Goal: Task Accomplishment & Management: Manage account settings

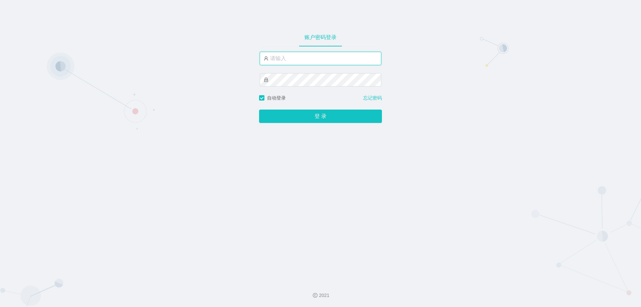
click at [276, 59] on input "text" at bounding box center [321, 58] width 122 height 13
paste input "admin"
type input "admin"
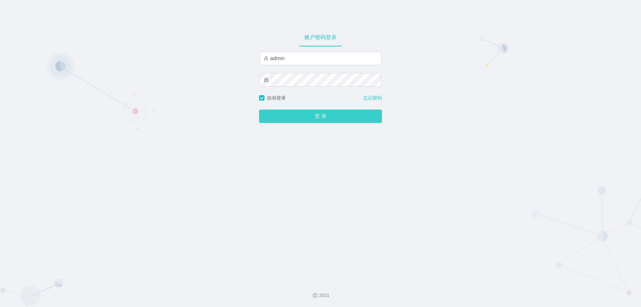
click at [294, 115] on button "登 录" at bounding box center [320, 116] width 123 height 13
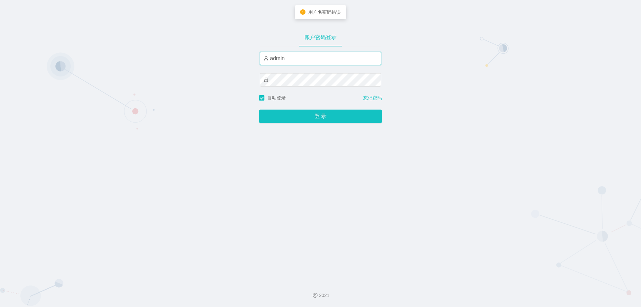
click at [290, 56] on input "admin" at bounding box center [321, 58] width 122 height 13
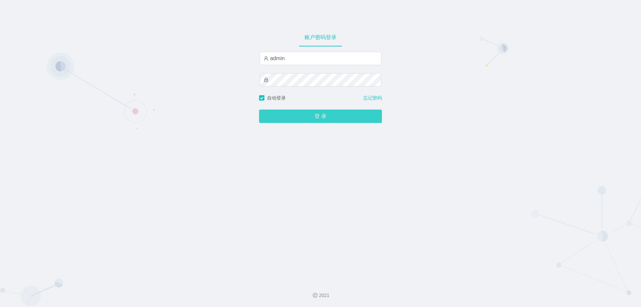
click at [314, 117] on button "登 录" at bounding box center [320, 116] width 123 height 13
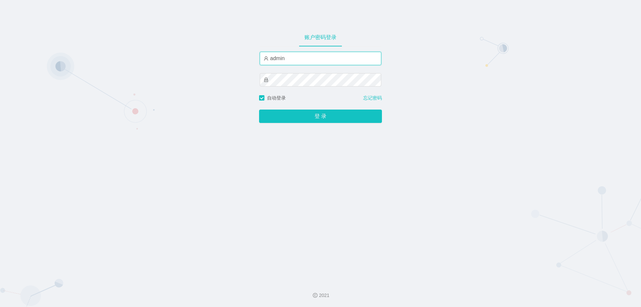
click at [291, 54] on input "admin" at bounding box center [321, 58] width 122 height 13
click at [293, 175] on div "账户密码登录 admin 自动登录 忘记密码 登 录" at bounding box center [320, 138] width 641 height 276
click at [351, 58] on input "admin" at bounding box center [321, 58] width 122 height 13
click at [298, 60] on input "admin" at bounding box center [321, 58] width 122 height 13
click at [292, 59] on input "admin" at bounding box center [321, 58] width 122 height 13
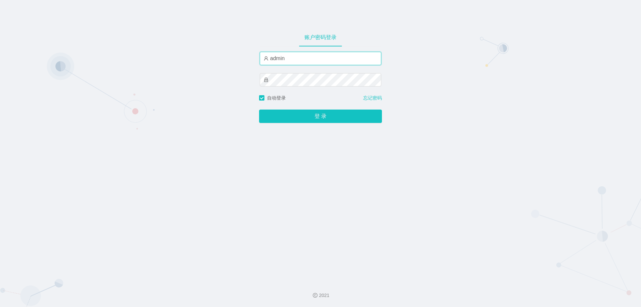
drag, startPoint x: 291, startPoint y: 59, endPoint x: 230, endPoint y: 51, distance: 62.0
click at [232, 51] on div "账户密码登录 admin 自动登录 忘记密码 登 录" at bounding box center [320, 138] width 641 height 276
click at [293, 60] on input "text" at bounding box center [321, 58] width 122 height 13
type input "jishu"
click at [254, 79] on div "账户密码登录 jishu 自动登录 忘记密码 登 录" at bounding box center [320, 138] width 641 height 276
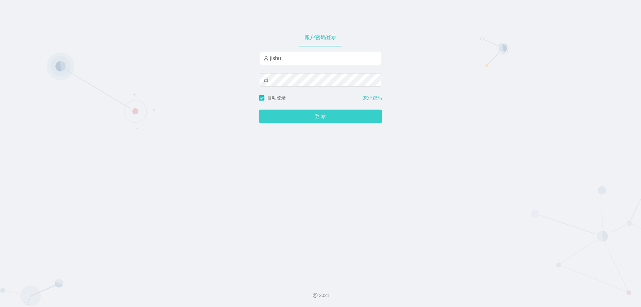
click at [307, 118] on button "登 录" at bounding box center [320, 116] width 123 height 13
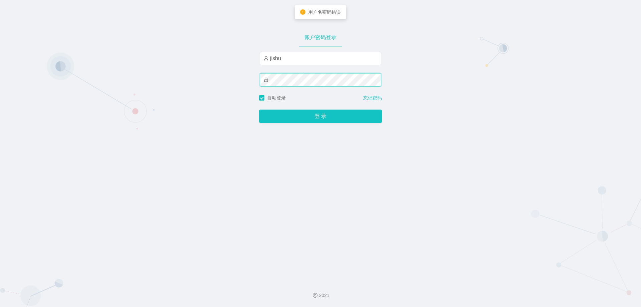
click at [249, 77] on div "账户密码登录 jishu 自动登录 忘记密码 登 录" at bounding box center [320, 138] width 641 height 276
click at [255, 80] on div "账户密码登录 jishu 自动登录 忘记密码 登 录" at bounding box center [320, 138] width 641 height 276
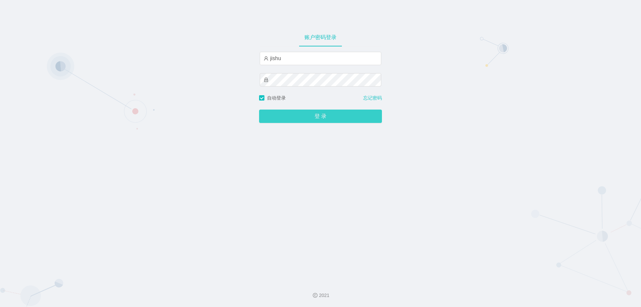
click at [304, 119] on button "登 录" at bounding box center [320, 116] width 123 height 13
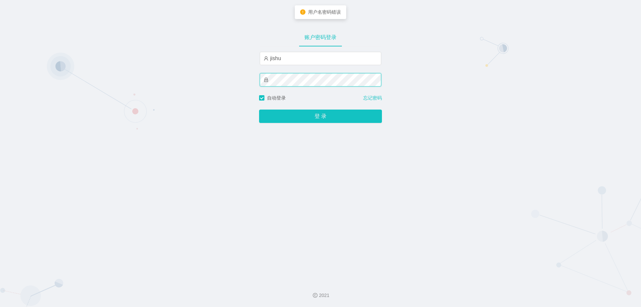
click at [248, 74] on div "账户密码登录 jishu 自动登录 忘记密码 登 录" at bounding box center [320, 138] width 641 height 276
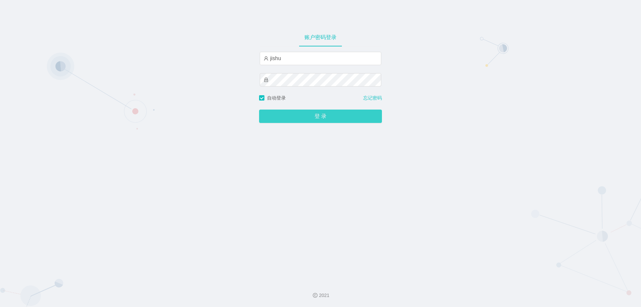
click at [315, 121] on button "登 录" at bounding box center [320, 116] width 123 height 13
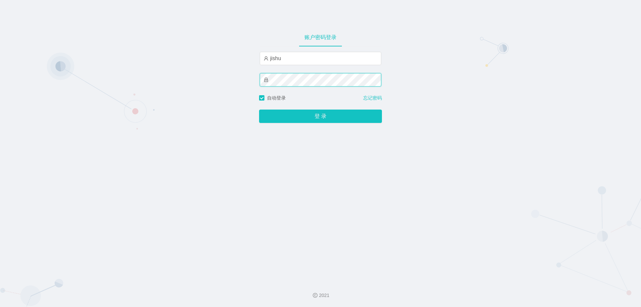
click at [253, 80] on div "账户密码登录 jishu 自动登录 忘记密码 登 录" at bounding box center [320, 138] width 641 height 276
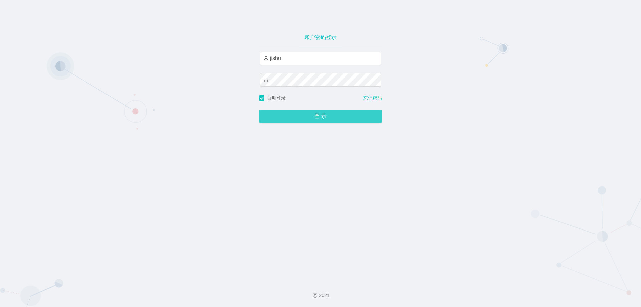
click at [323, 117] on button "登 录" at bounding box center [320, 116] width 123 height 13
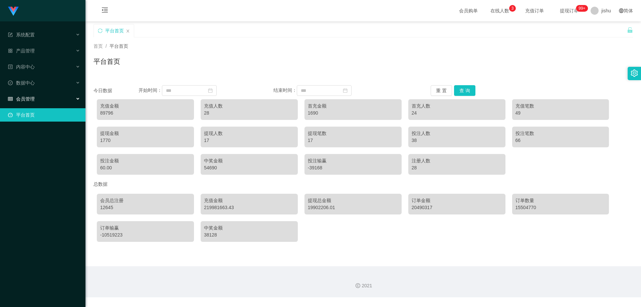
click at [47, 96] on div "会员管理" at bounding box center [43, 98] width 86 height 13
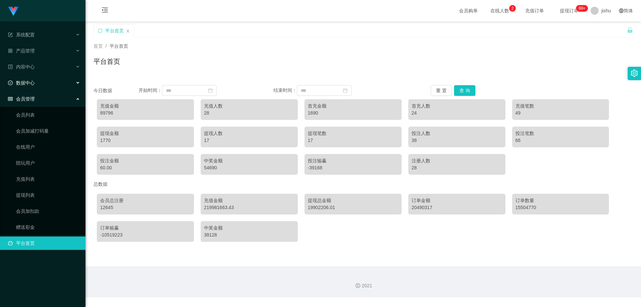
click at [71, 82] on div "数据中心" at bounding box center [43, 82] width 86 height 13
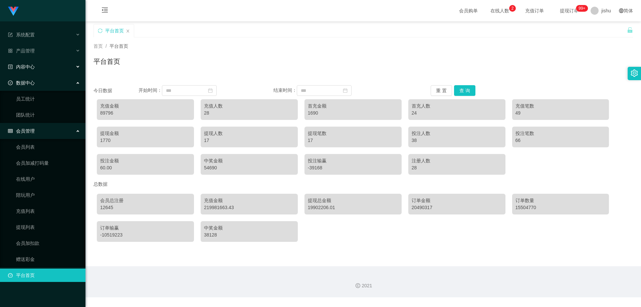
click at [68, 66] on div "内容中心" at bounding box center [43, 66] width 86 height 13
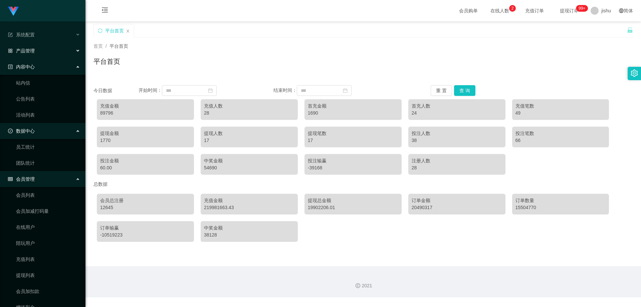
click at [67, 48] on div "产品管理" at bounding box center [43, 50] width 86 height 13
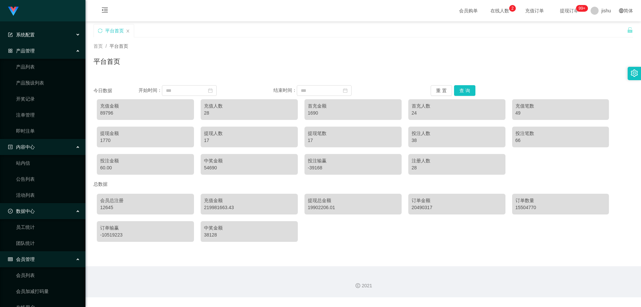
click at [67, 38] on div "系统配置" at bounding box center [43, 34] width 86 height 13
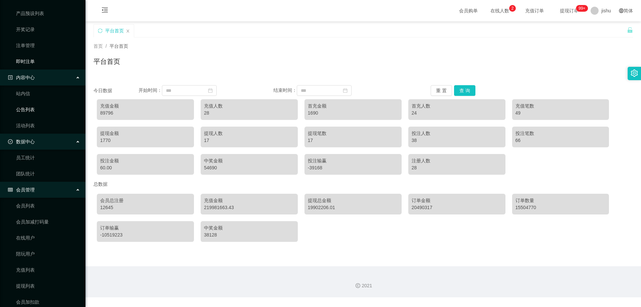
scroll to position [174, 0]
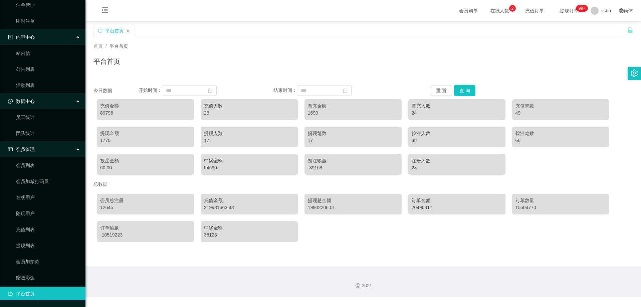
click at [68, 147] on div "会员管理" at bounding box center [43, 149] width 86 height 13
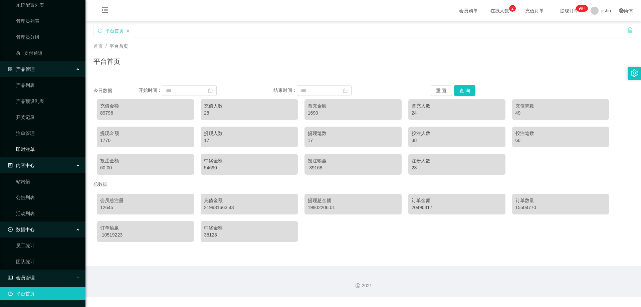
scroll to position [46, 0]
click at [72, 231] on div "数据中心" at bounding box center [43, 229] width 86 height 13
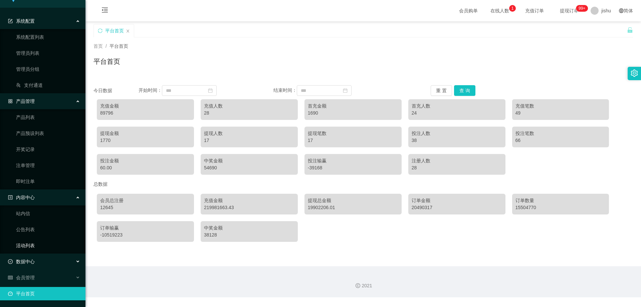
scroll to position [14, 0]
click at [73, 193] on div "内容中心" at bounding box center [43, 197] width 86 height 13
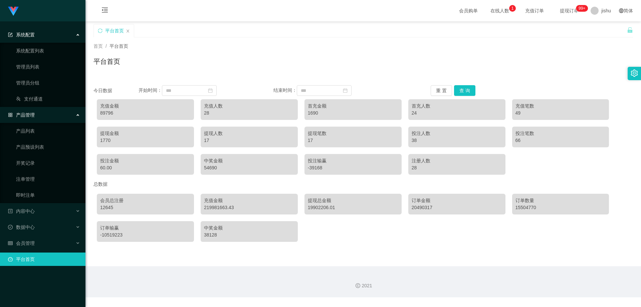
click at [76, 113] on div "产品管理" at bounding box center [43, 114] width 86 height 13
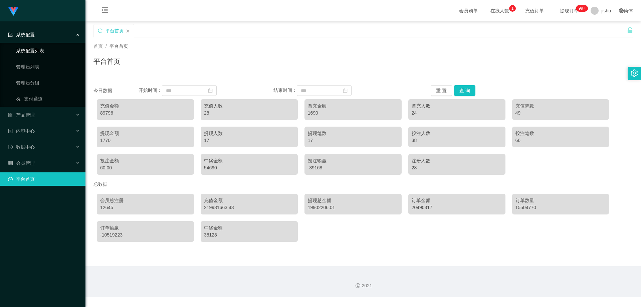
click at [39, 53] on link "系统配置列表" at bounding box center [48, 50] width 64 height 13
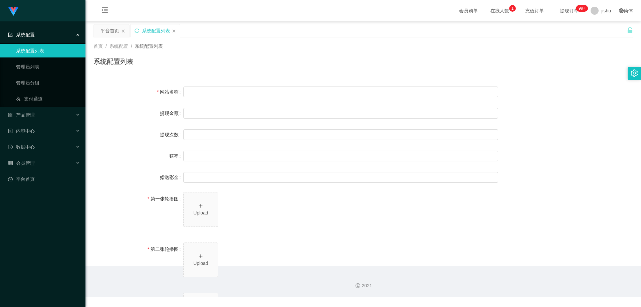
type input "40"
type input "1000000"
type input "100"
type input "0"
type input "[URL][DOMAIN_NAME]"
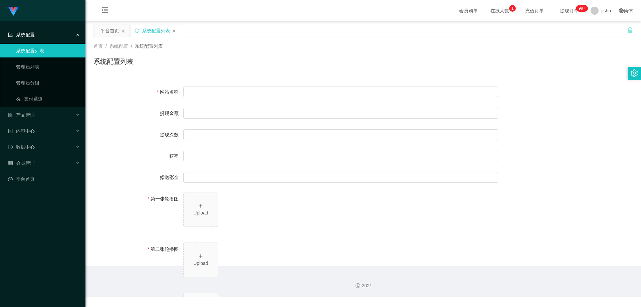
type input "[URL][DOMAIN_NAME]"
type input "平台工作台使用规则"
type input "为保障用户权益及平台运营秩序，请您严格遵守以下工作台使用规范："
type input "一、提现规则 最低提现限制：工作台账户积分满 10 积分后方可申请提现。"
type input "二、积分管理 首次高额积分提醒：当工作台账户积分首次超过 20,000 积分时，系统将暂停自动提现。用户需联系平台活动经理进行手动审核及分笔提现。"
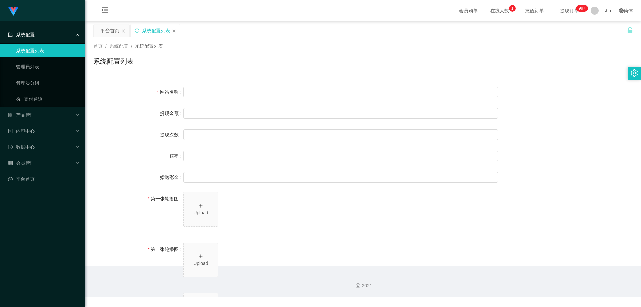
type input "三、任务接单规范 下单须知："
type input "所有任务需严格按照平台活动经理的指导流程进行操作。"
type input "严禁私下接单、绕过系统或通过非官方渠道接单（如通过个人账号、自行匹配等方式）。"
type input "·违规操作可能导致任务失败，并视情节冻结工作台账户或永久封禁账号。"
type input "系统任务对接要求："
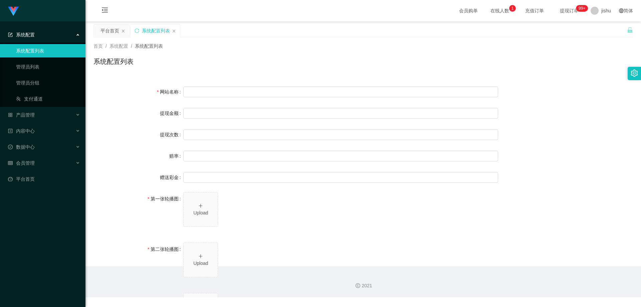
type input "若未按指导流程操作或擅自修改操作步骤，系统将无法正确识别并分配任务，导致任务失败。"
type input "·因此类行为造成损失，平台将不予补偿，且有权限制或终止用户账号的工作权限。"
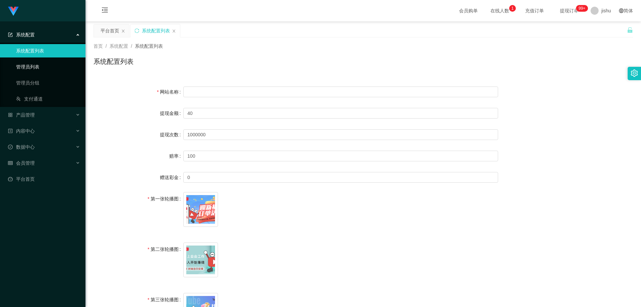
click at [31, 66] on link "管理员列表" at bounding box center [48, 66] width 64 height 13
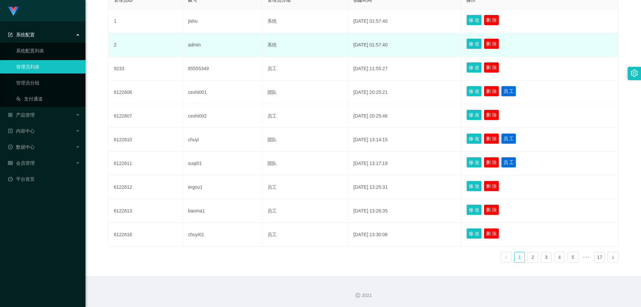
scroll to position [26, 0]
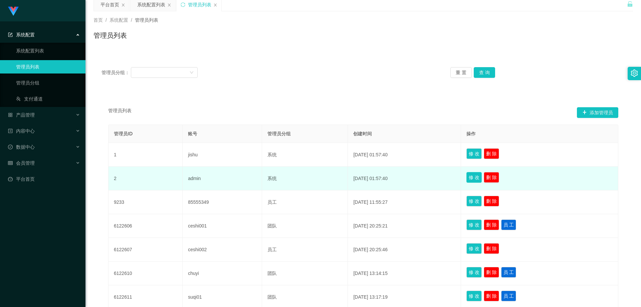
click at [479, 178] on button "修 改" at bounding box center [474, 177] width 15 height 11
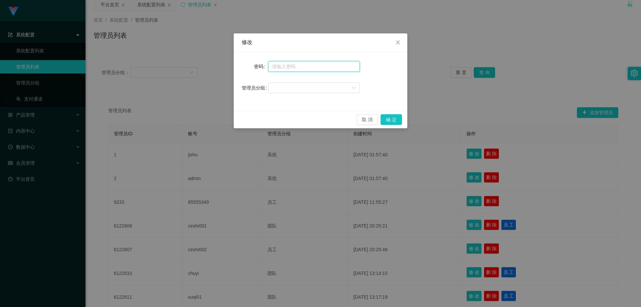
click at [282, 65] on input "text" at bounding box center [314, 66] width 92 height 11
click at [293, 66] on input "aa" at bounding box center [314, 66] width 92 height 11
click at [350, 86] on div at bounding box center [311, 88] width 79 height 10
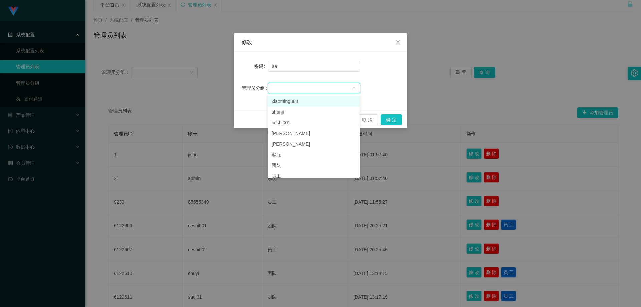
click at [352, 88] on icon "图标: down" at bounding box center [354, 88] width 4 height 4
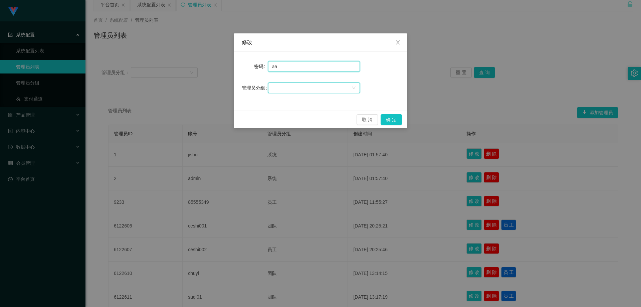
click at [285, 66] on input "aa" at bounding box center [314, 66] width 92 height 11
type input "aa112233"
click at [394, 117] on button "确 定" at bounding box center [391, 119] width 21 height 11
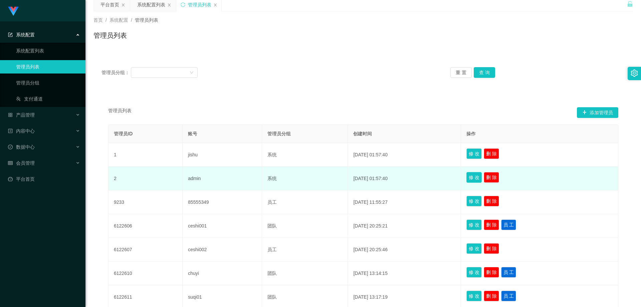
click at [479, 178] on button "修 改" at bounding box center [474, 177] width 15 height 11
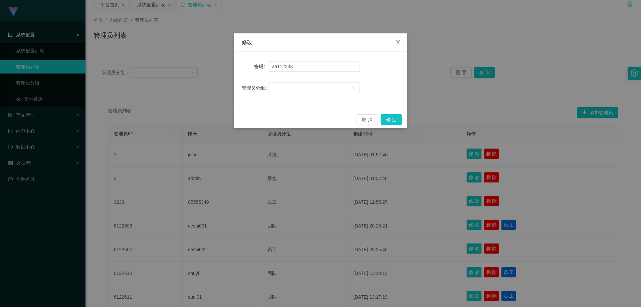
click at [399, 42] on icon "图标: close" at bounding box center [397, 42] width 5 height 5
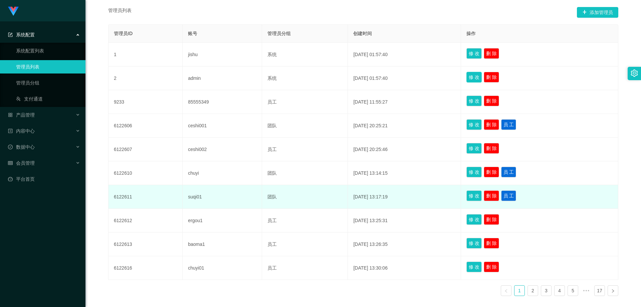
scroll to position [160, 0]
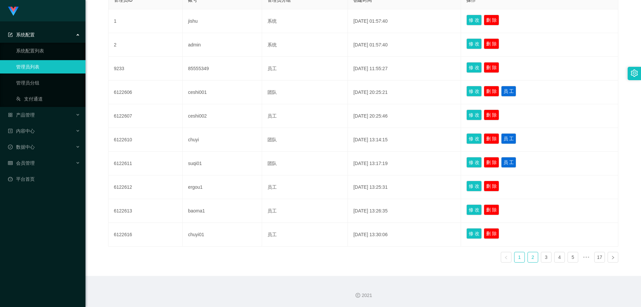
click at [529, 258] on link "2" at bounding box center [533, 257] width 10 height 10
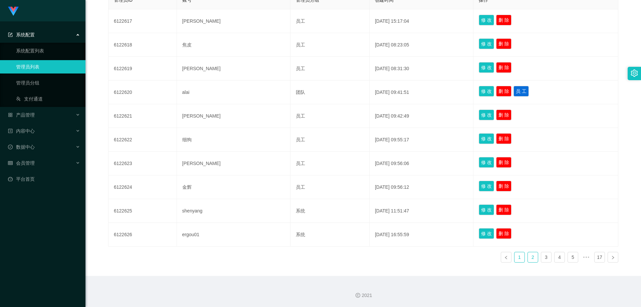
click at [517, 258] on link "1" at bounding box center [520, 257] width 10 height 10
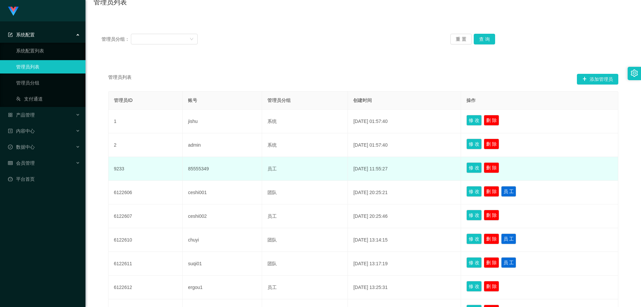
scroll to position [93, 0]
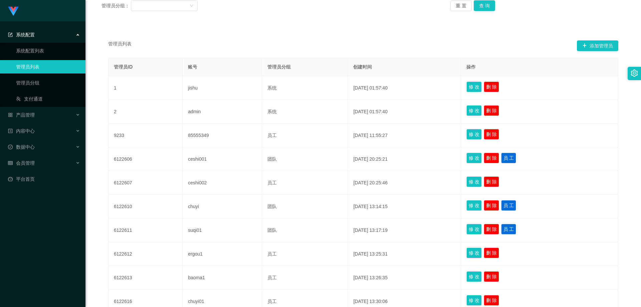
click at [282, 32] on div "管理员列表 添加管理员 管理员ID 账号 管理员分组 创建时间 操作 1 jishu 系统 [DATE] 01:57:40 修 改 删 除 2 admin 系…" at bounding box center [364, 184] width 540 height 317
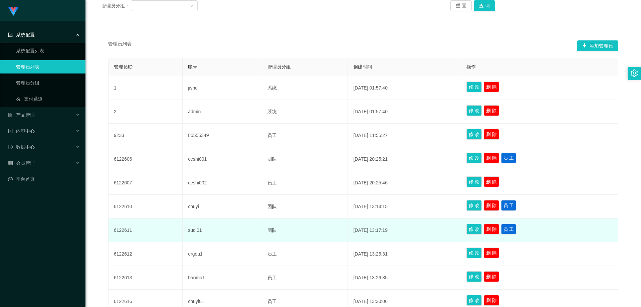
scroll to position [160, 0]
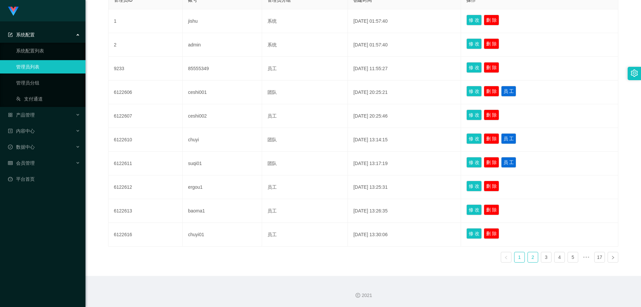
click at [528, 256] on link "2" at bounding box center [533, 257] width 10 height 10
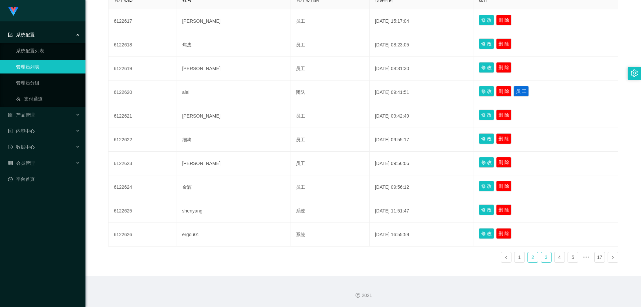
click at [543, 255] on link "3" at bounding box center [546, 257] width 10 height 10
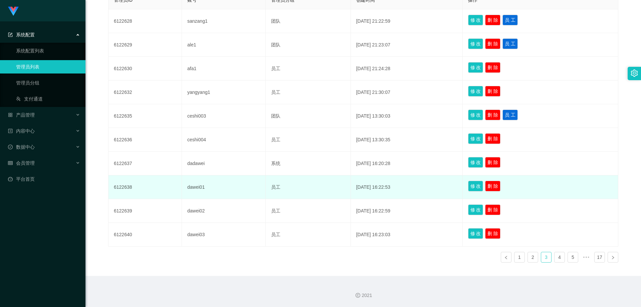
scroll to position [26, 0]
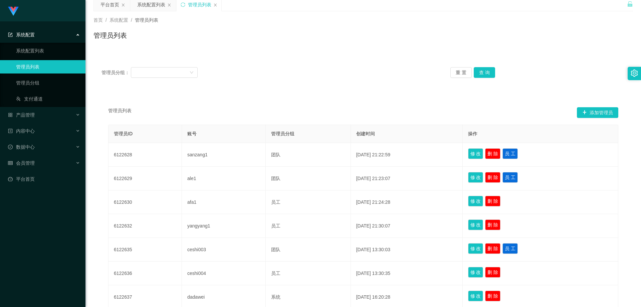
click at [30, 65] on link "管理员列表" at bounding box center [48, 66] width 64 height 13
click at [70, 175] on link "平台首页" at bounding box center [44, 178] width 72 height 13
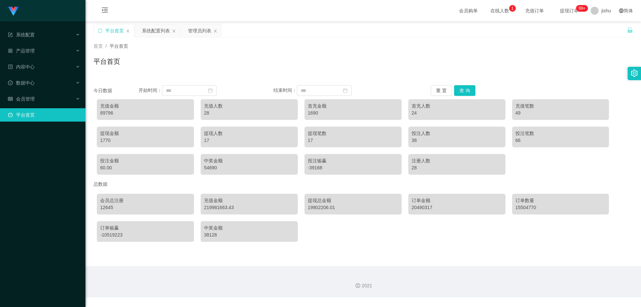
click at [76, 160] on div "系统配置 系统配置列表 管理员列表 管理员分组 支付通道 产品管理 产品列表 产品预设列表 开奖记录 注单管理 即时注单 内容中心 站内信 公告列表 活动列表…" at bounding box center [43, 153] width 86 height 307
click at [72, 100] on div "会员管理" at bounding box center [43, 98] width 86 height 13
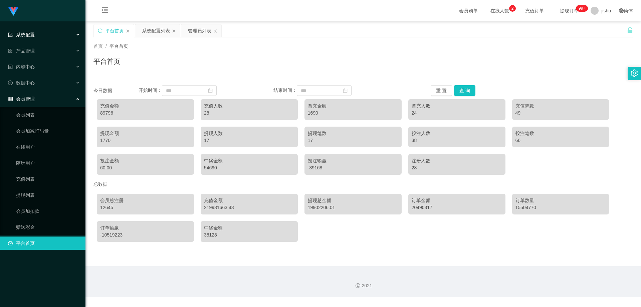
click at [61, 34] on div "系统配置" at bounding box center [43, 34] width 86 height 13
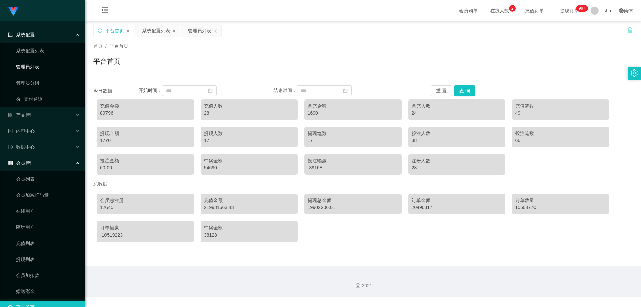
click at [35, 64] on link "管理员列表" at bounding box center [48, 66] width 64 height 13
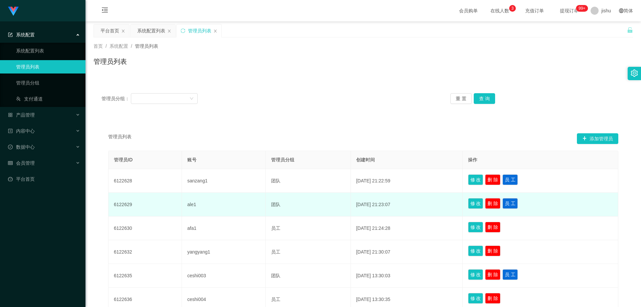
scroll to position [67, 0]
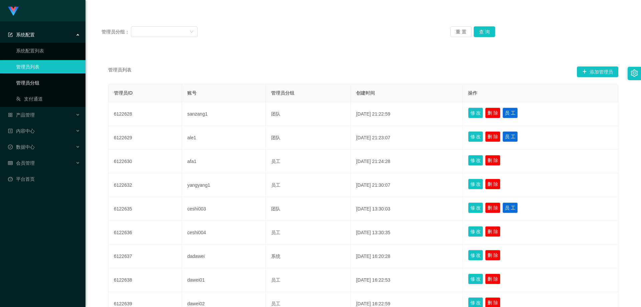
click at [18, 82] on link "管理员分组" at bounding box center [48, 82] width 64 height 13
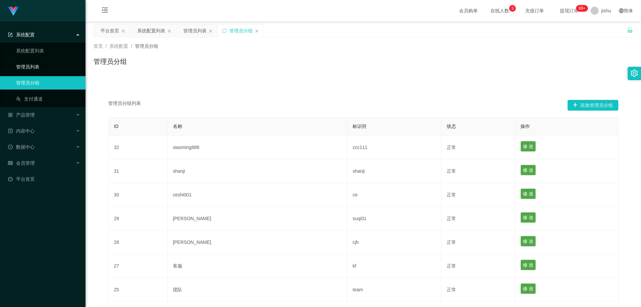
click at [23, 67] on link "管理员列表" at bounding box center [48, 66] width 64 height 13
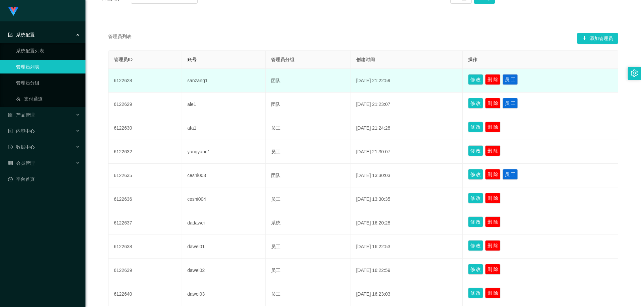
scroll to position [160, 0]
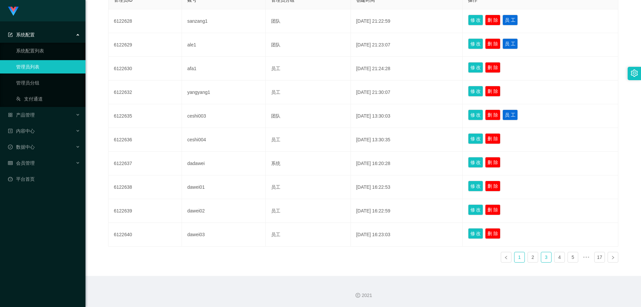
click at [516, 256] on link "1" at bounding box center [520, 257] width 10 height 10
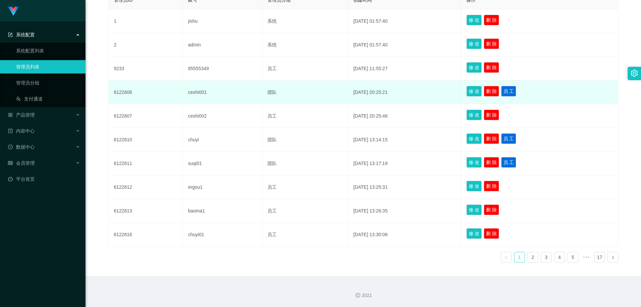
scroll to position [93, 0]
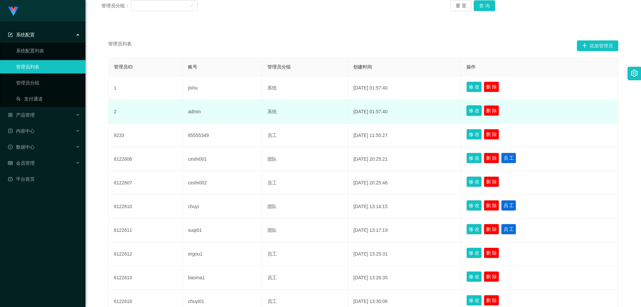
click at [478, 113] on button "修 改" at bounding box center [474, 110] width 15 height 11
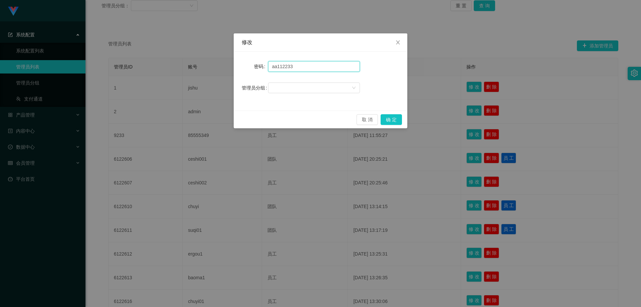
click at [303, 66] on input "aa112233" at bounding box center [314, 66] width 92 height 11
click at [388, 118] on button "确 定" at bounding box center [391, 119] width 21 height 11
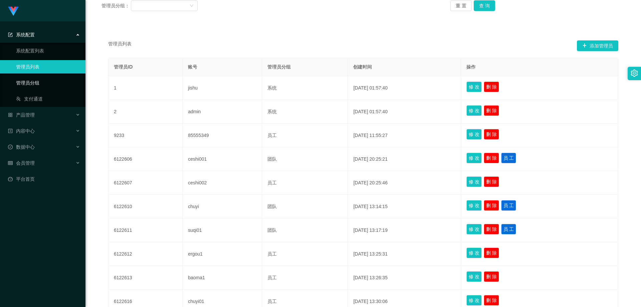
click at [59, 84] on link "管理员分组" at bounding box center [48, 82] width 64 height 13
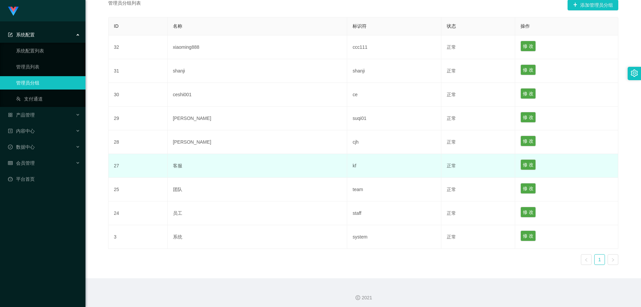
scroll to position [103, 0]
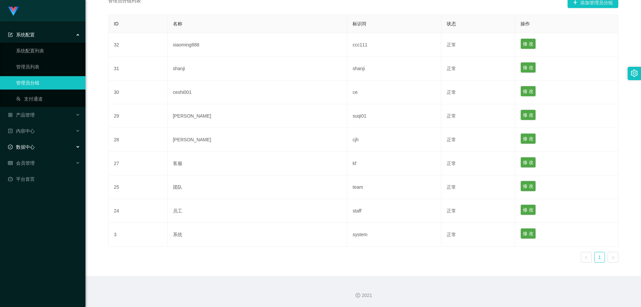
click at [73, 145] on div "数据中心" at bounding box center [43, 146] width 86 height 13
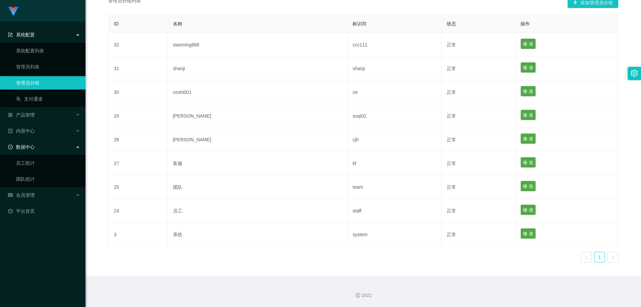
click at [74, 146] on div "数据中心" at bounding box center [43, 146] width 86 height 13
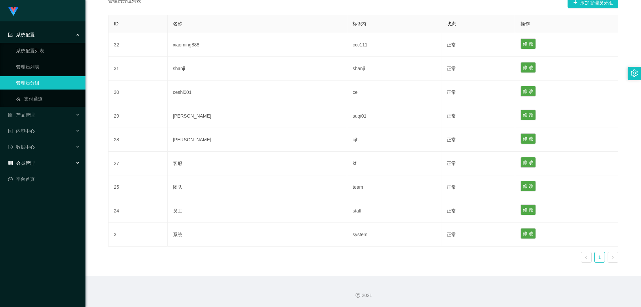
click at [75, 163] on div "会员管理" at bounding box center [43, 162] width 86 height 13
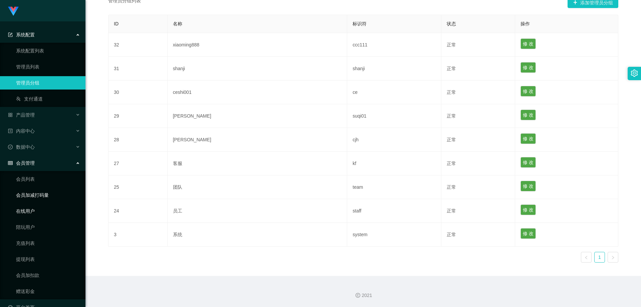
scroll to position [14, 0]
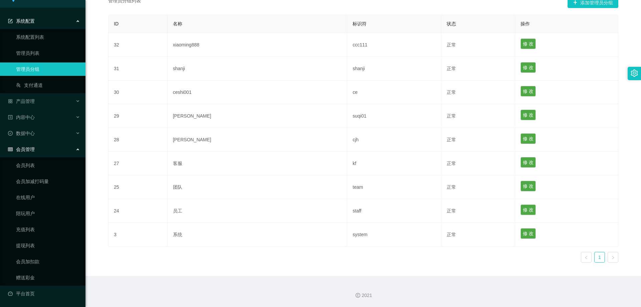
click at [71, 149] on div "会员管理" at bounding box center [43, 149] width 86 height 13
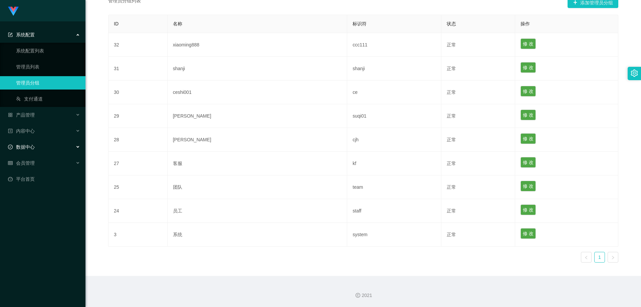
scroll to position [0, 0]
click at [75, 147] on div "数据中心" at bounding box center [43, 146] width 86 height 13
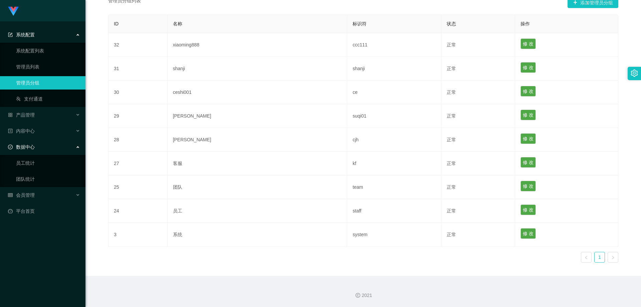
click at [75, 147] on div "数据中心" at bounding box center [43, 146] width 86 height 13
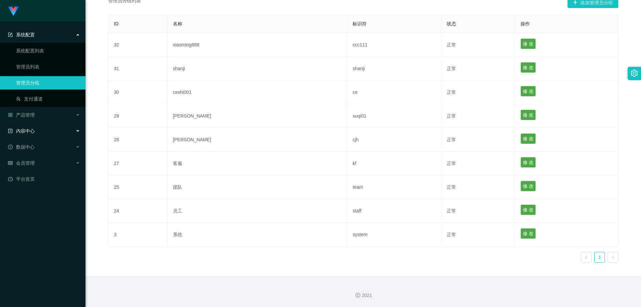
click at [75, 131] on div "内容中心" at bounding box center [43, 130] width 86 height 13
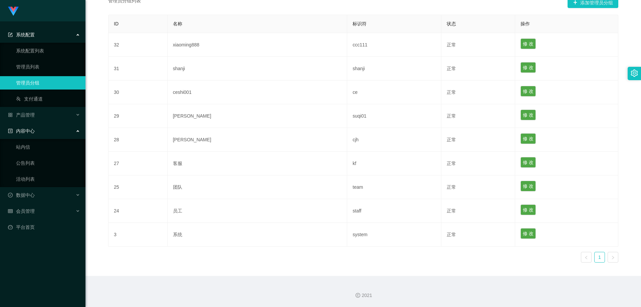
click at [77, 130] on icon at bounding box center [78, 130] width 3 height 0
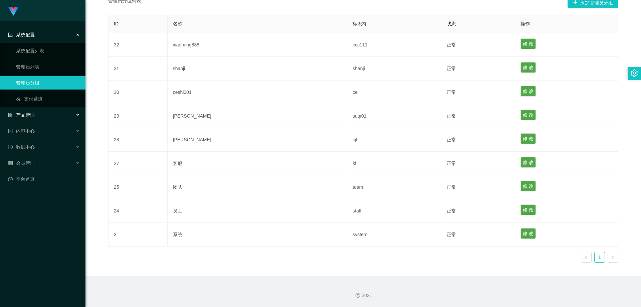
click at [77, 115] on icon at bounding box center [78, 115] width 3 height 0
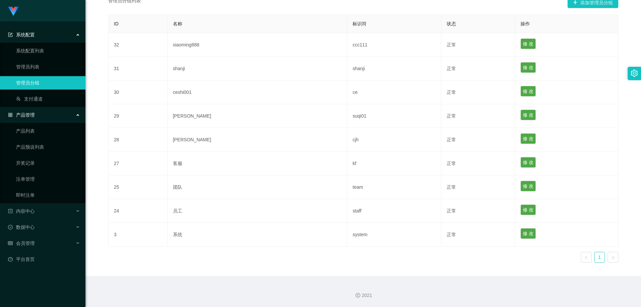
click at [76, 112] on div "产品管理" at bounding box center [43, 114] width 86 height 13
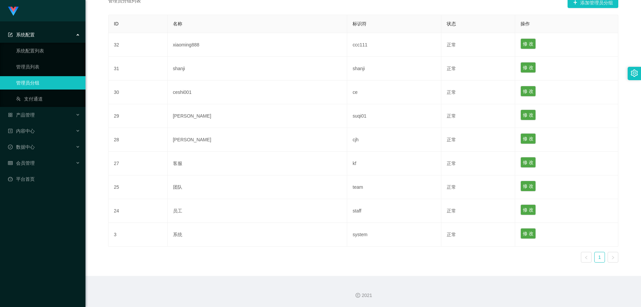
click at [78, 33] on div "系统配置" at bounding box center [43, 34] width 86 height 13
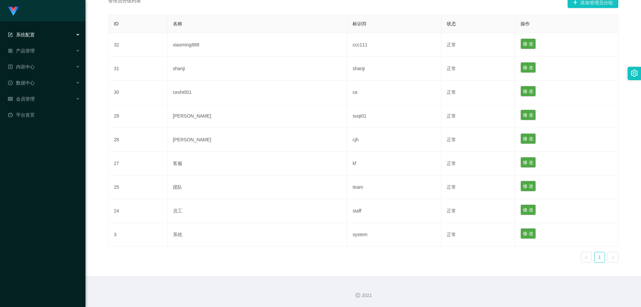
click at [79, 35] on icon at bounding box center [78, 35] width 3 height 0
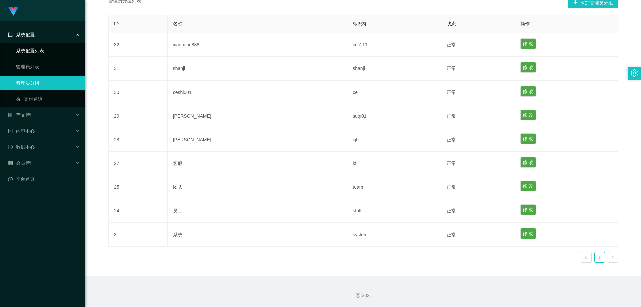
click at [24, 52] on link "系统配置列表" at bounding box center [48, 50] width 64 height 13
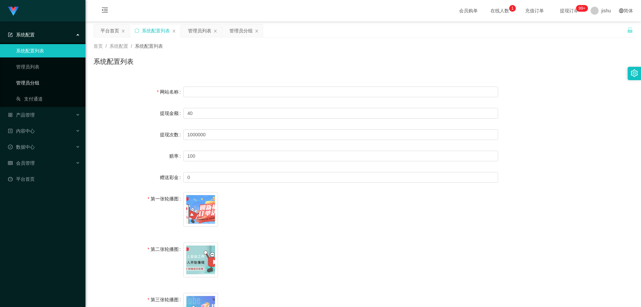
click at [34, 82] on link "管理员分组" at bounding box center [48, 82] width 64 height 13
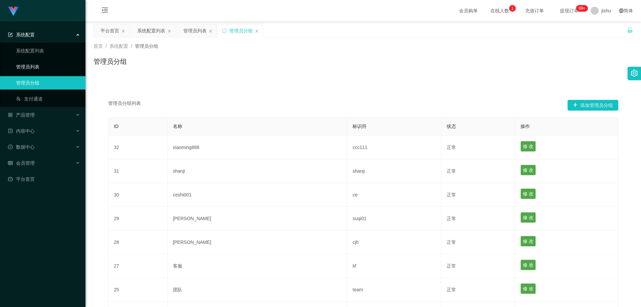
click at [29, 67] on link "管理员列表" at bounding box center [48, 66] width 64 height 13
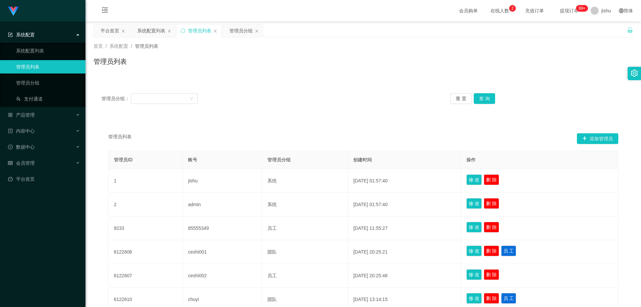
click at [40, 68] on link "管理员列表" at bounding box center [48, 66] width 64 height 13
click at [318, 65] on div "管理员列表" at bounding box center [364, 63] width 540 height 15
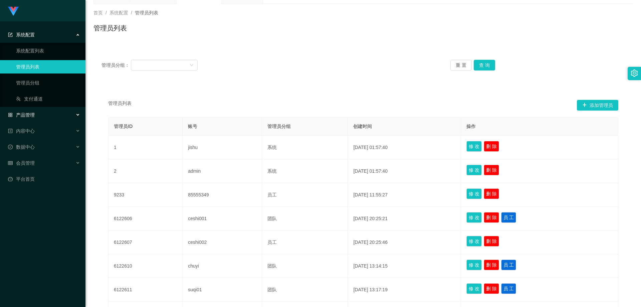
click at [78, 115] on div "产品管理" at bounding box center [43, 114] width 86 height 13
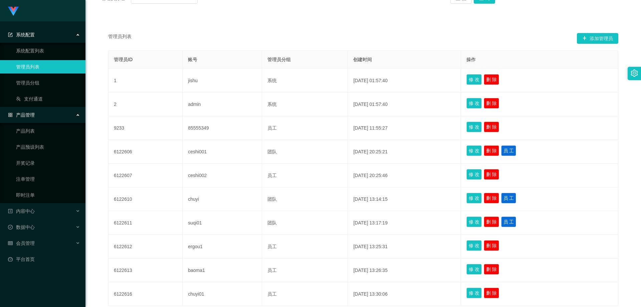
scroll to position [0, 0]
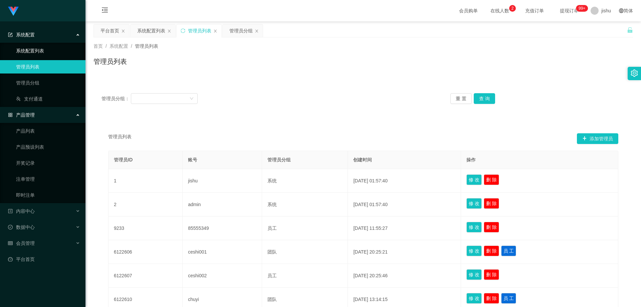
click at [31, 48] on link "系统配置列表" at bounding box center [48, 50] width 64 height 13
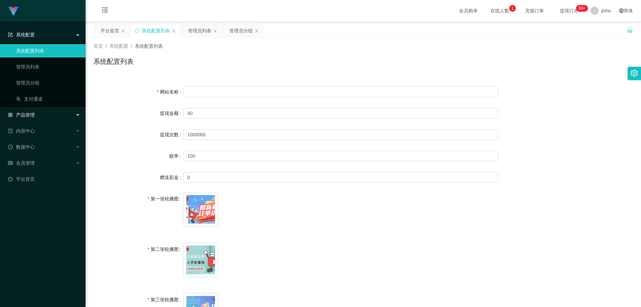
click at [74, 112] on div "产品管理" at bounding box center [43, 114] width 86 height 13
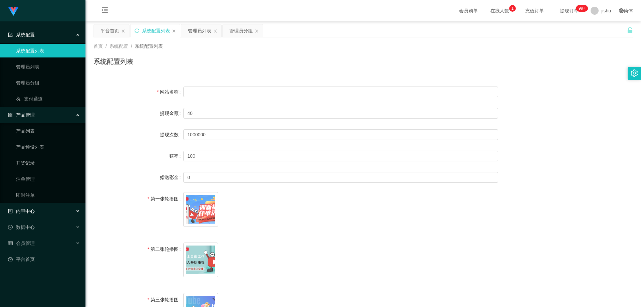
click at [74, 211] on div "内容中心" at bounding box center [43, 210] width 86 height 13
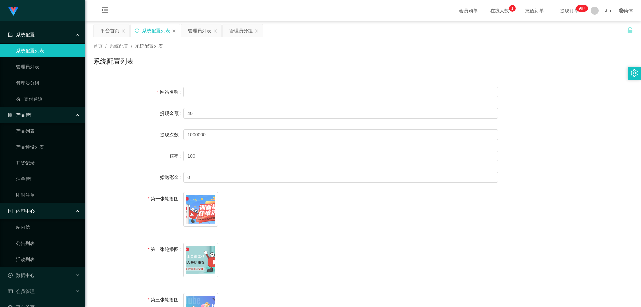
scroll to position [14, 0]
